Goal: Information Seeking & Learning: Learn about a topic

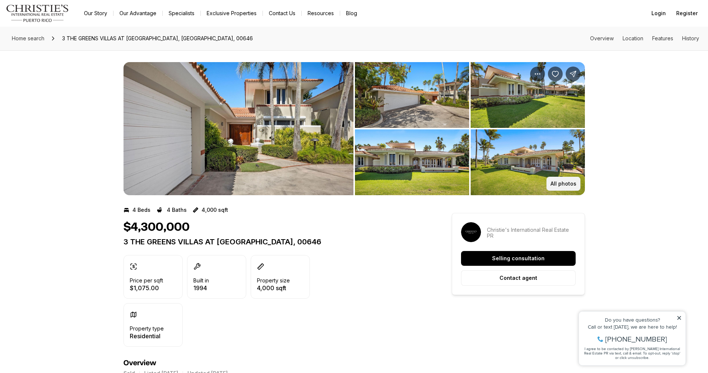
click at [559, 178] on button "All photos" at bounding box center [563, 184] width 34 height 14
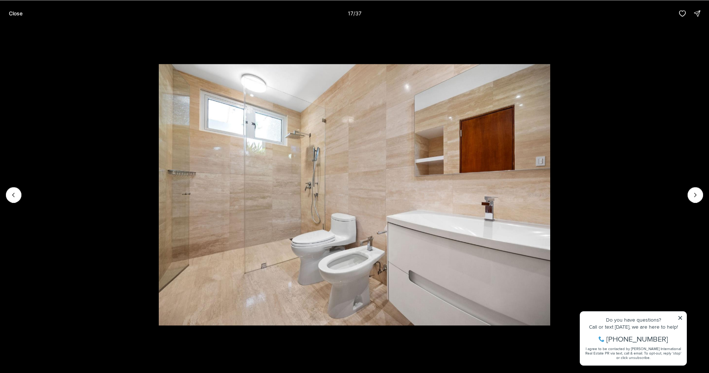
click at [486, 207] on img "17 of 37" at bounding box center [355, 194] width 392 height 261
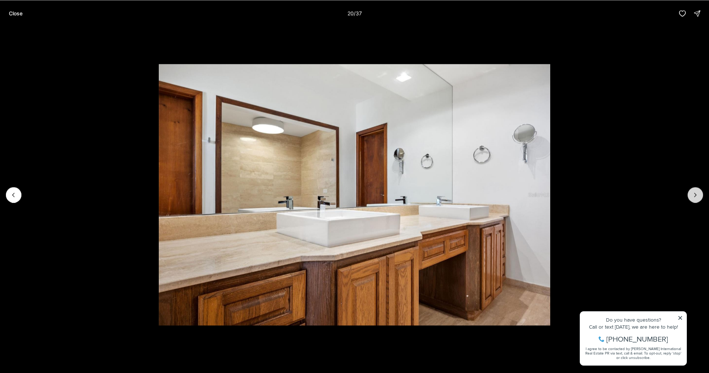
click at [695, 192] on icon "Next slide" at bounding box center [695, 194] width 7 height 7
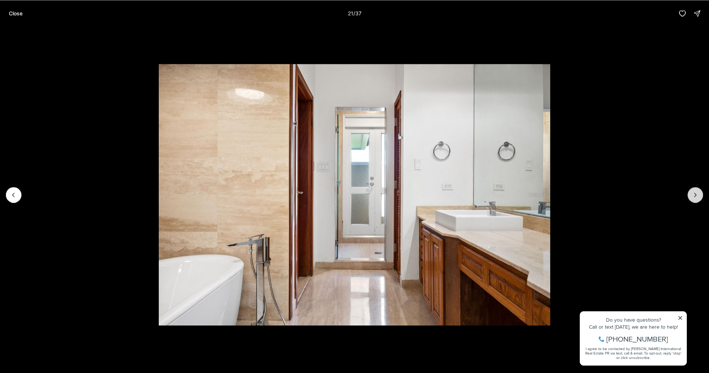
click at [692, 192] on icon "Next slide" at bounding box center [695, 194] width 7 height 7
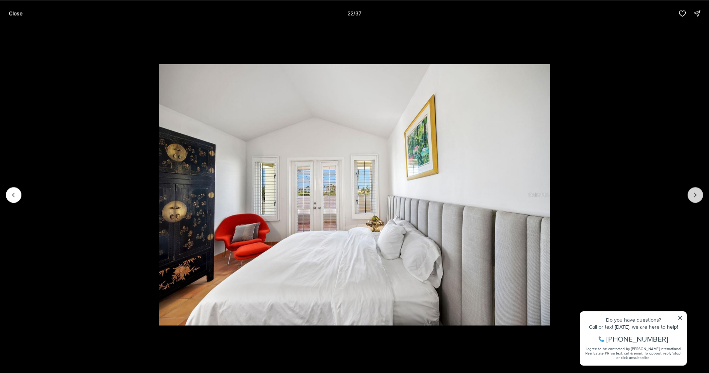
click at [692, 193] on button "Next slide" at bounding box center [696, 195] width 16 height 16
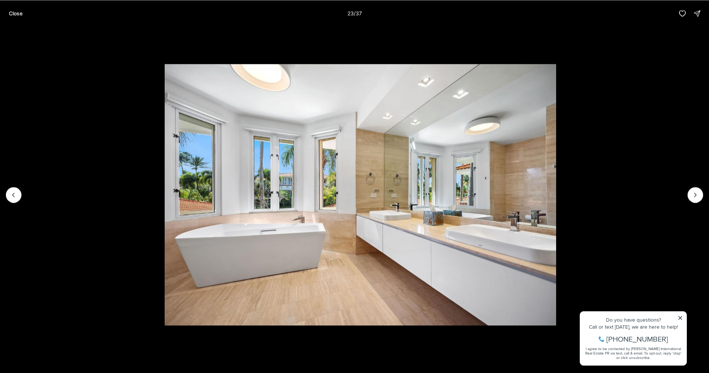
drag, startPoint x: 688, startPoint y: 204, endPoint x: 653, endPoint y: 206, distance: 34.8
click at [688, 202] on li "23 of 37" at bounding box center [360, 195] width 709 height 336
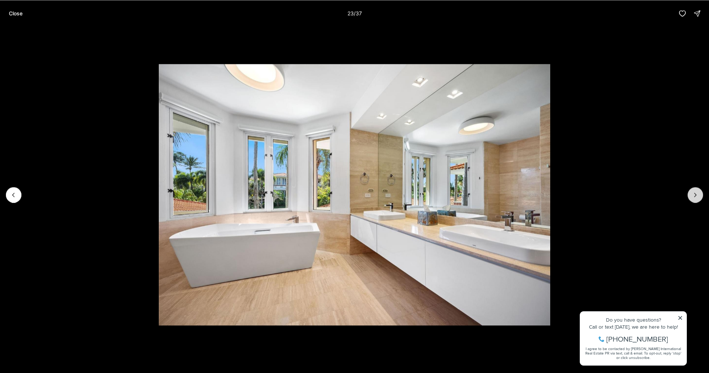
click at [698, 194] on icon "Next slide" at bounding box center [695, 194] width 7 height 7
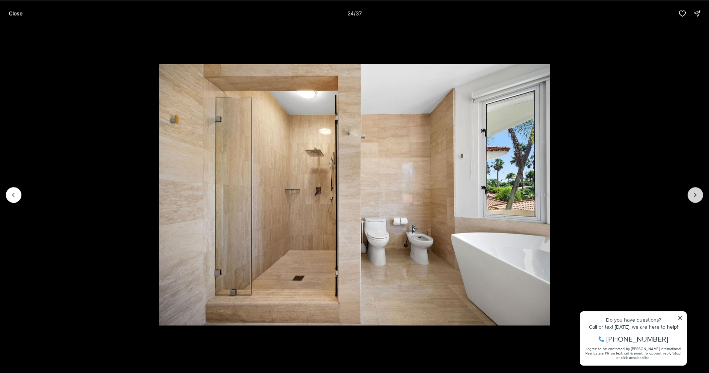
click at [692, 195] on button "Next slide" at bounding box center [696, 195] width 16 height 16
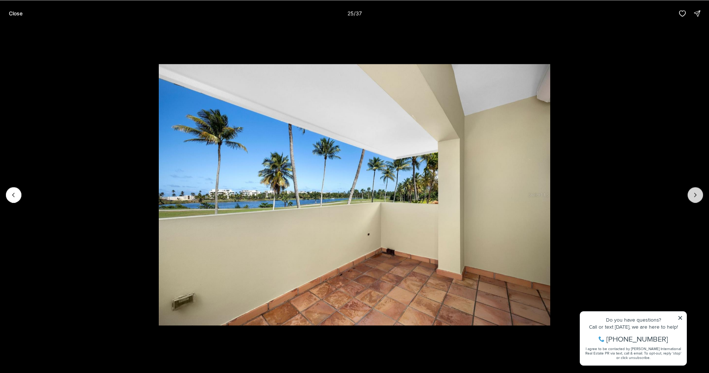
click at [692, 195] on button "Next slide" at bounding box center [696, 195] width 16 height 16
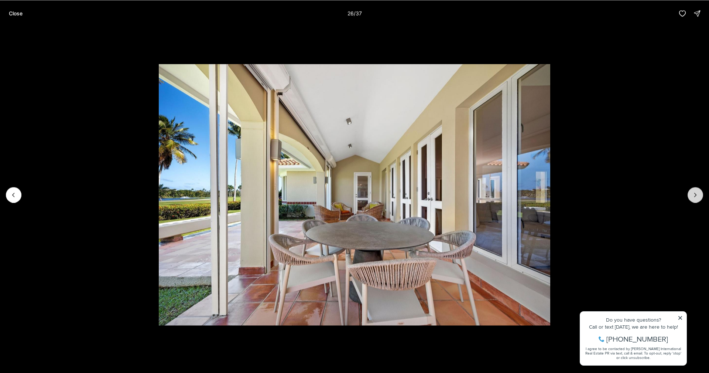
click at [695, 195] on icon "Next slide" at bounding box center [695, 194] width 7 height 7
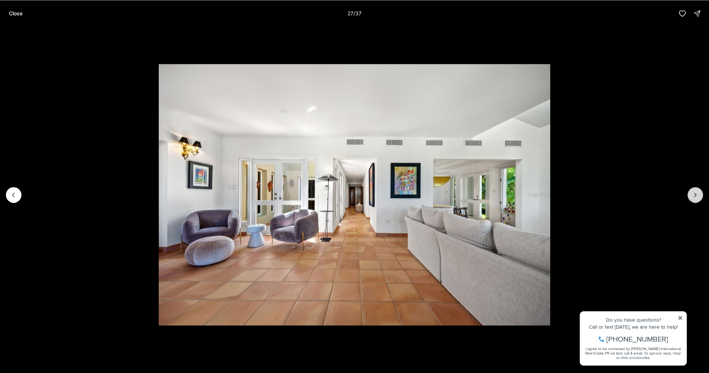
click at [689, 191] on button "Next slide" at bounding box center [696, 195] width 16 height 16
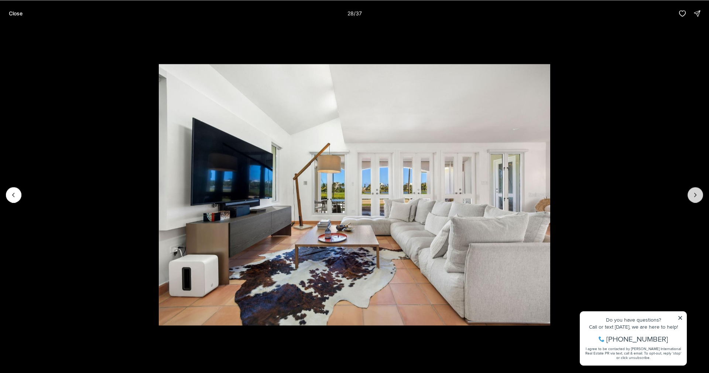
click at [696, 194] on icon "Next slide" at bounding box center [696, 195] width 2 height 4
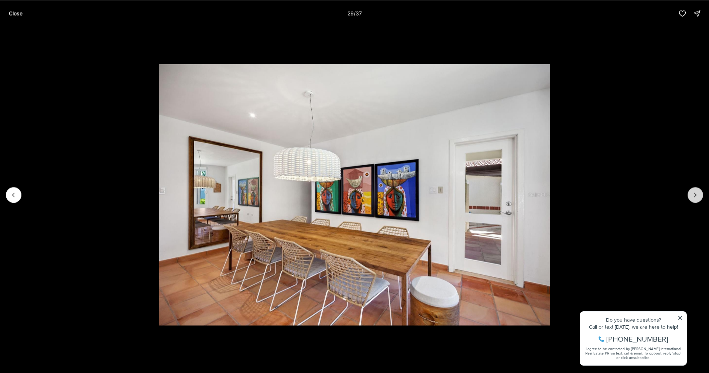
click at [696, 195] on icon "Next slide" at bounding box center [695, 194] width 7 height 7
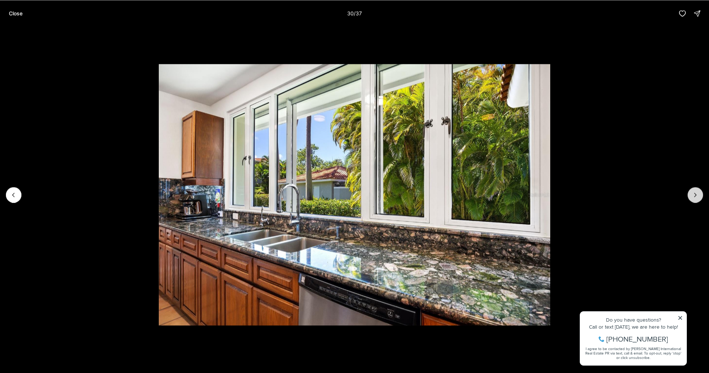
click at [695, 195] on icon "Next slide" at bounding box center [695, 194] width 7 height 7
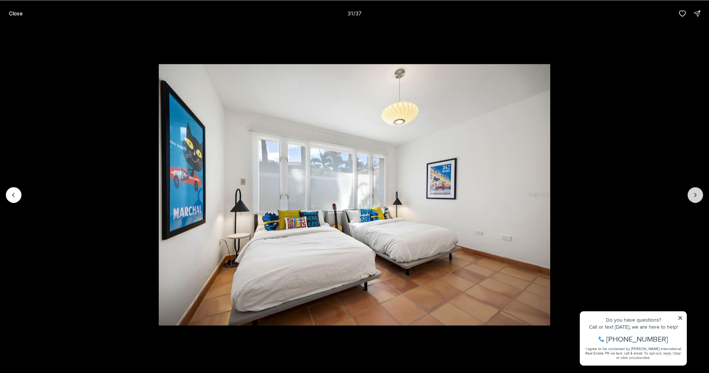
click at [695, 195] on icon "Next slide" at bounding box center [695, 194] width 7 height 7
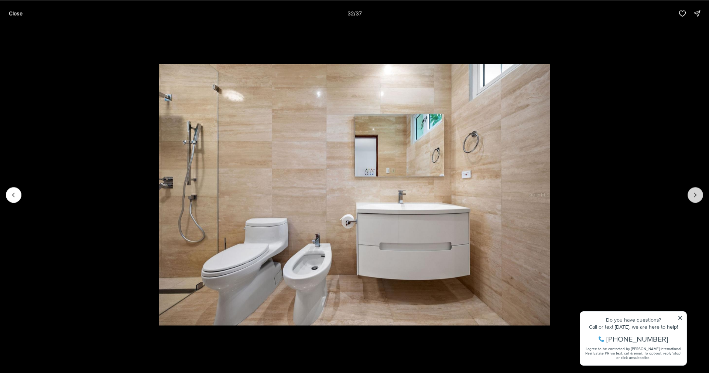
click at [695, 195] on icon "Next slide" at bounding box center [695, 194] width 7 height 7
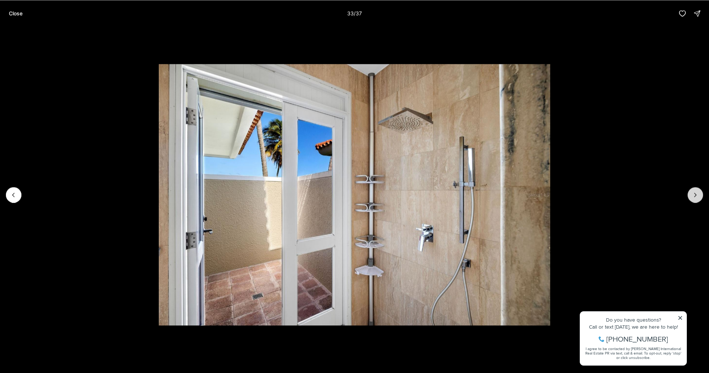
click at [695, 195] on icon "Next slide" at bounding box center [695, 194] width 7 height 7
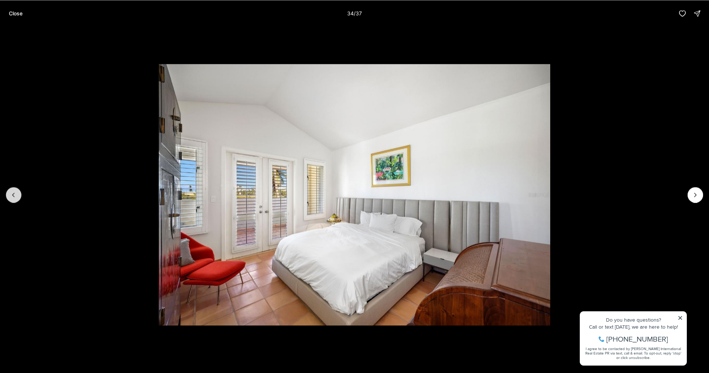
click at [17, 198] on button "Previous slide" at bounding box center [14, 195] width 16 height 16
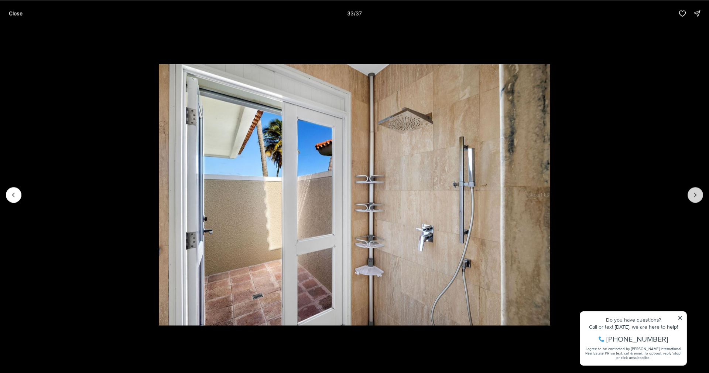
click at [700, 192] on button "Next slide" at bounding box center [696, 195] width 16 height 16
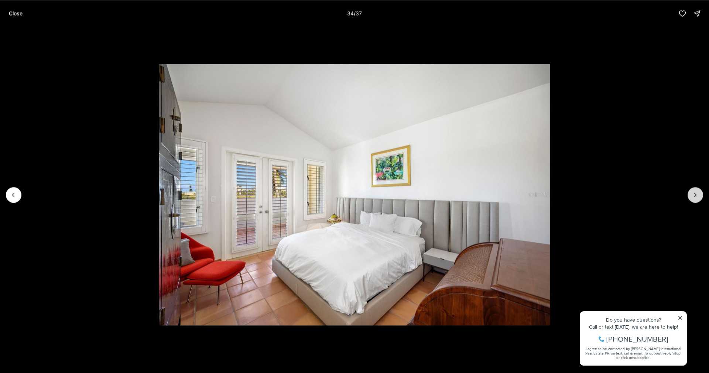
click at [698, 192] on icon "Next slide" at bounding box center [695, 194] width 7 height 7
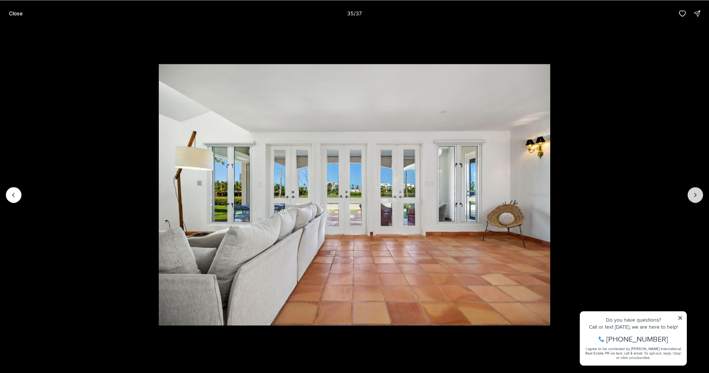
click at [698, 192] on icon "Next slide" at bounding box center [695, 194] width 7 height 7
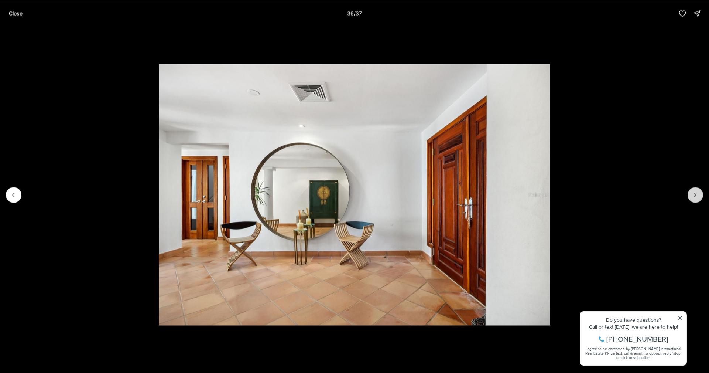
click at [698, 192] on icon "Next slide" at bounding box center [695, 194] width 7 height 7
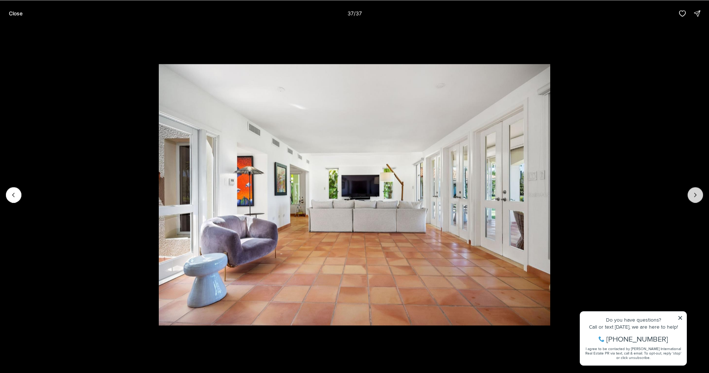
click at [698, 192] on div at bounding box center [696, 195] width 16 height 16
click at [689, 198] on div at bounding box center [696, 195] width 16 height 16
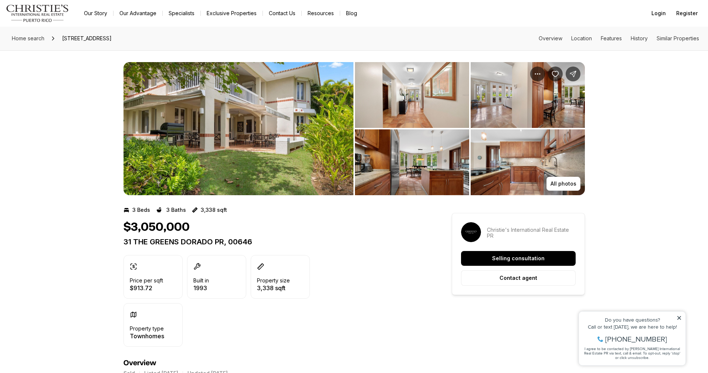
click at [239, 119] on img "View image gallery" at bounding box center [238, 128] width 230 height 133
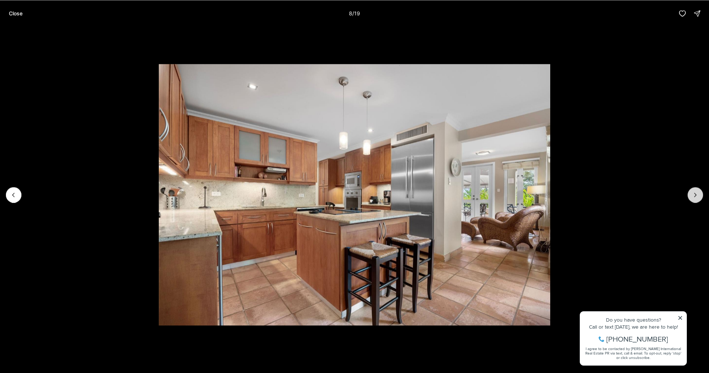
click at [700, 194] on button "Next slide" at bounding box center [696, 195] width 16 height 16
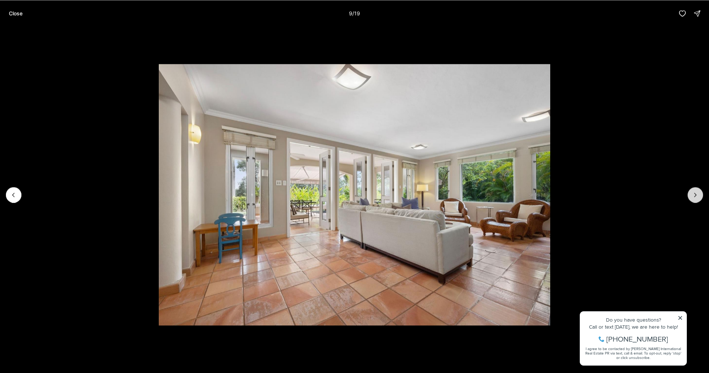
click at [700, 194] on button "Next slide" at bounding box center [696, 195] width 16 height 16
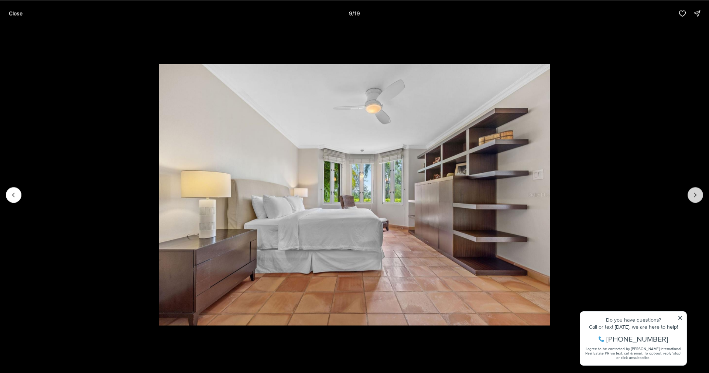
click at [700, 194] on button "Next slide" at bounding box center [696, 195] width 16 height 16
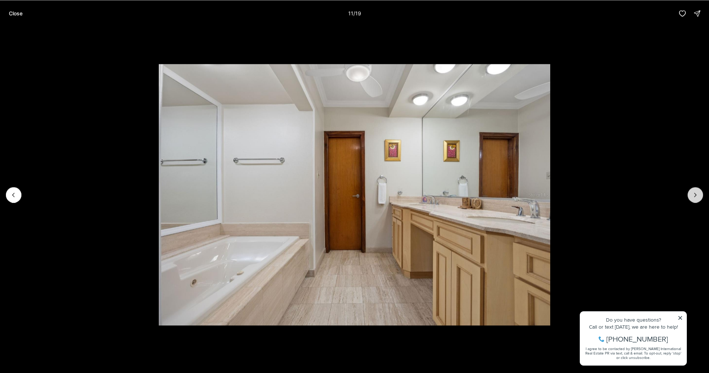
click at [700, 194] on button "Next slide" at bounding box center [696, 195] width 16 height 16
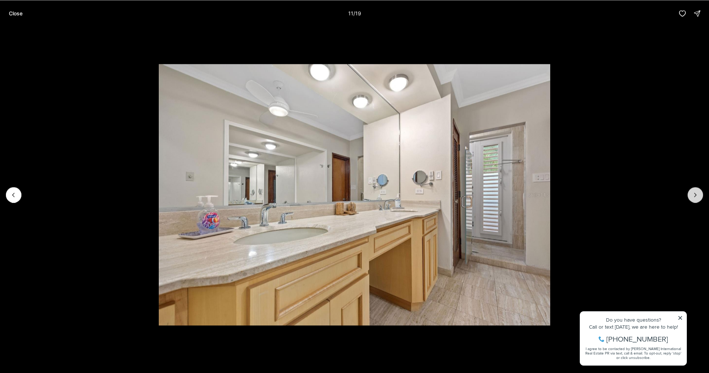
click at [700, 194] on button "Next slide" at bounding box center [696, 195] width 16 height 16
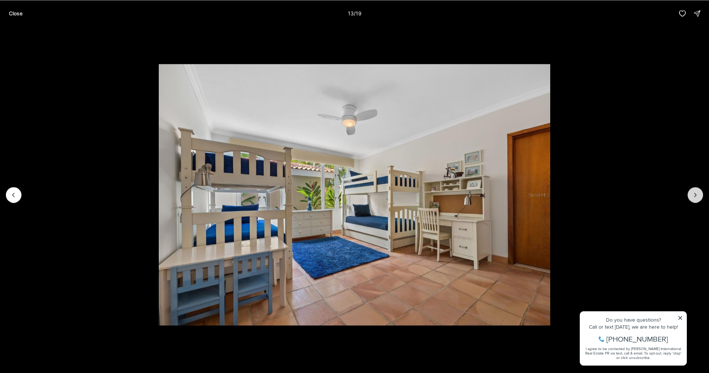
click at [700, 194] on button "Next slide" at bounding box center [696, 195] width 16 height 16
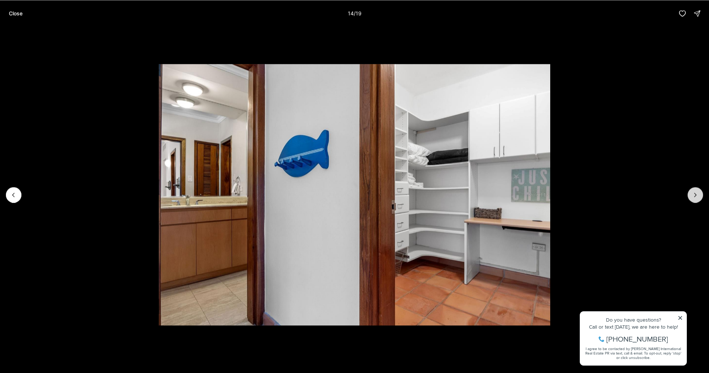
click at [700, 194] on button "Next slide" at bounding box center [696, 195] width 16 height 16
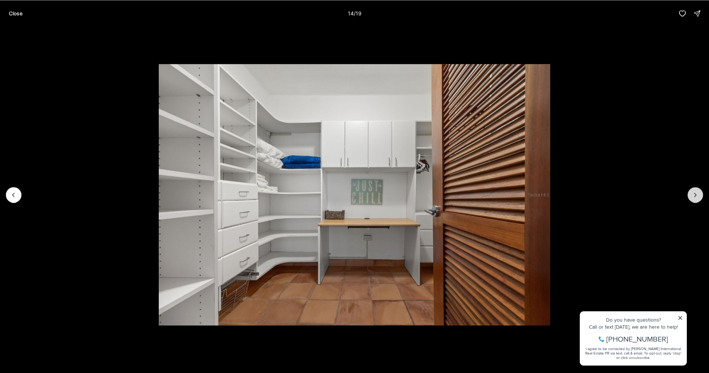
click at [700, 194] on button "Next slide" at bounding box center [696, 195] width 16 height 16
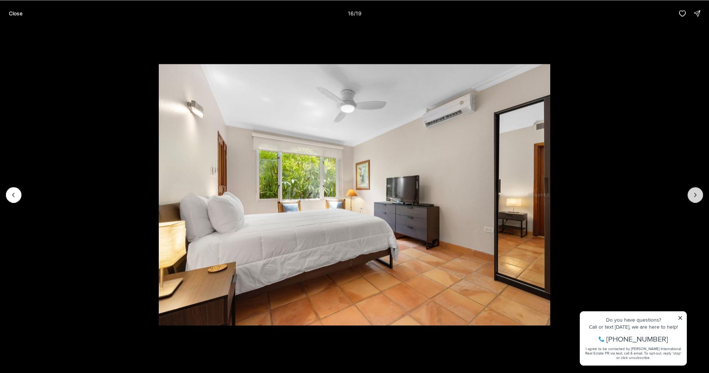
click at [700, 194] on button "Next slide" at bounding box center [696, 195] width 16 height 16
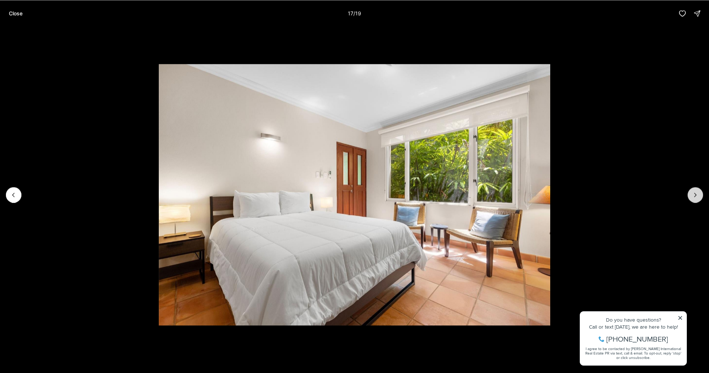
click at [700, 194] on button "Next slide" at bounding box center [696, 195] width 16 height 16
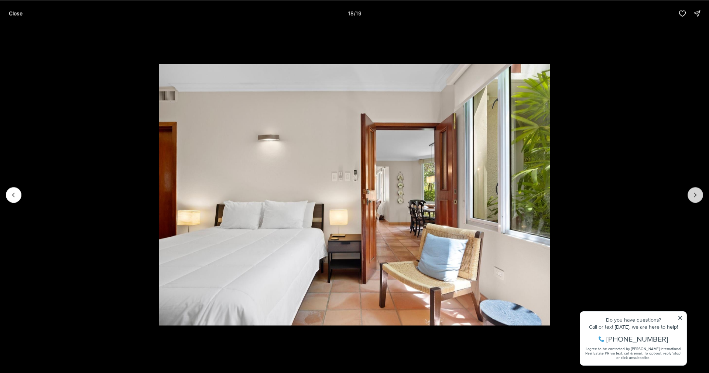
click at [700, 194] on button "Next slide" at bounding box center [696, 195] width 16 height 16
